Goal: Task Accomplishment & Management: Complete application form

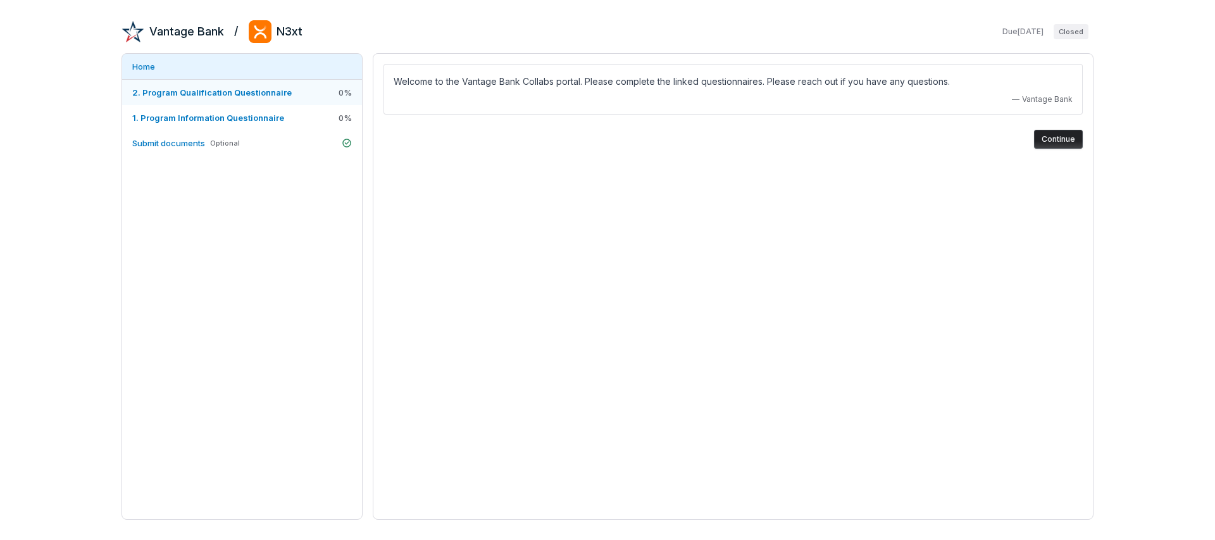
click at [276, 88] on span "2. Program Qualification Questionnaire" at bounding box center [211, 92] width 159 height 10
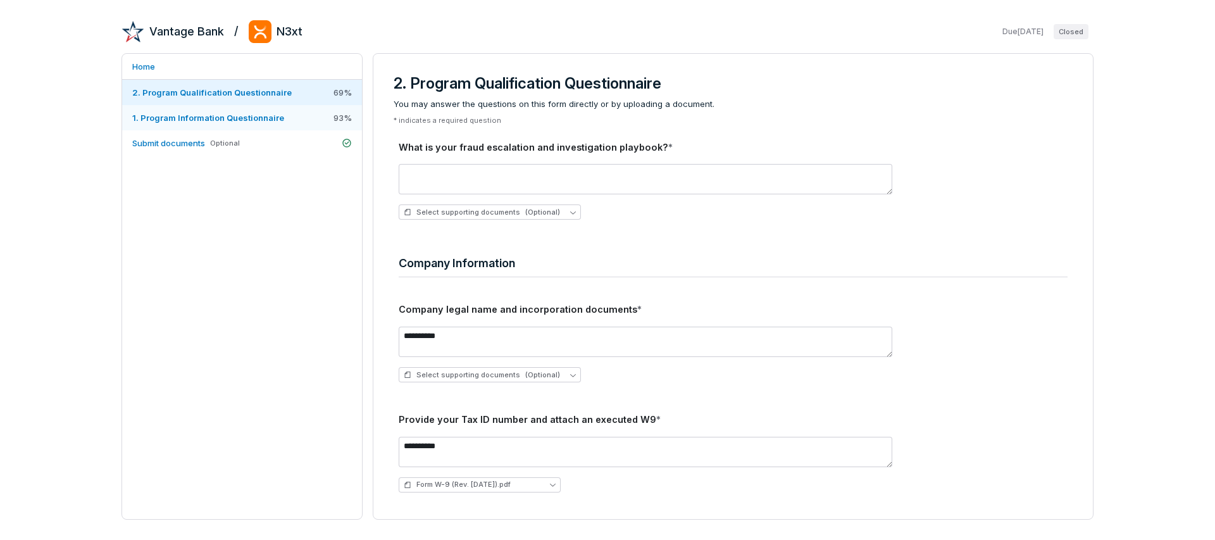
click at [265, 114] on span "1. Program Information Questionnaire" at bounding box center [208, 118] width 152 height 10
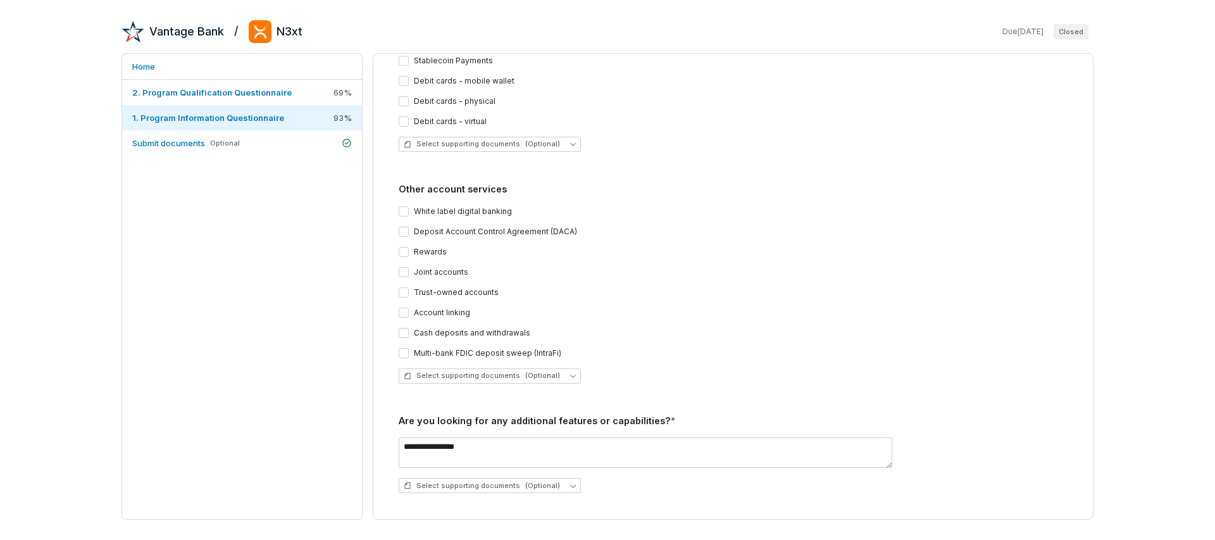
scroll to position [1685, 0]
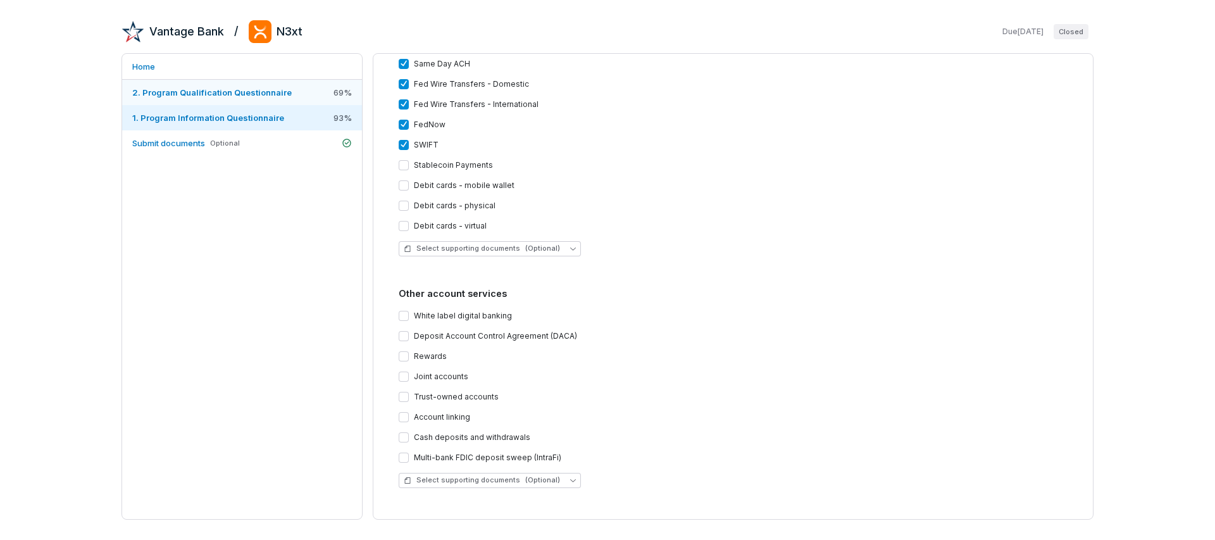
click at [273, 90] on span "2. Program Qualification Questionnaire" at bounding box center [211, 92] width 159 height 10
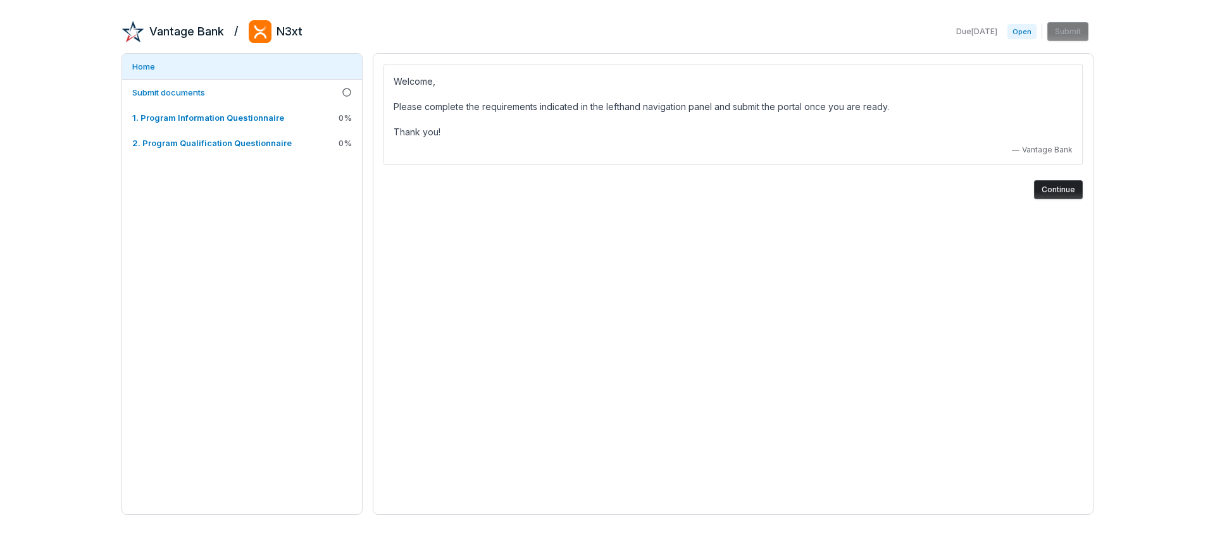
click at [1042, 199] on div "Welcome, Please complete the requirements indicated in the lefthand navigation …" at bounding box center [732, 132] width 719 height 156
click at [1044, 194] on button "Continue" at bounding box center [1058, 189] width 49 height 19
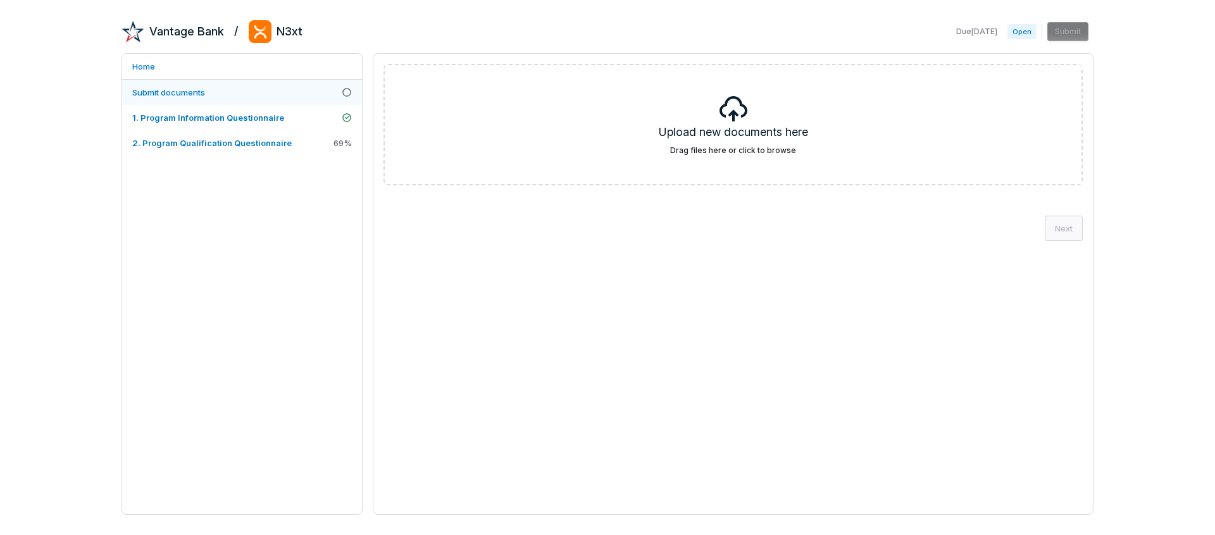
click at [254, 101] on link "Submit documents" at bounding box center [242, 92] width 240 height 25
click at [241, 140] on span "2. Program Qualification Questionnaire" at bounding box center [211, 143] width 159 height 10
